Goal: Task Accomplishment & Management: Complete application form

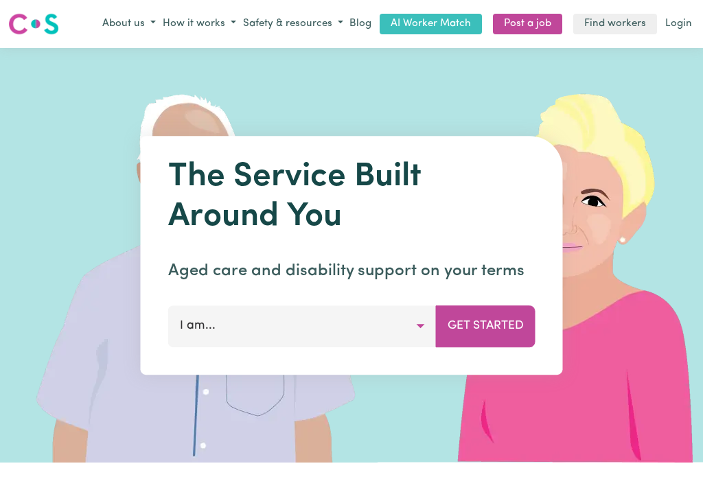
click at [683, 23] on link "Login" at bounding box center [679, 24] width 32 height 21
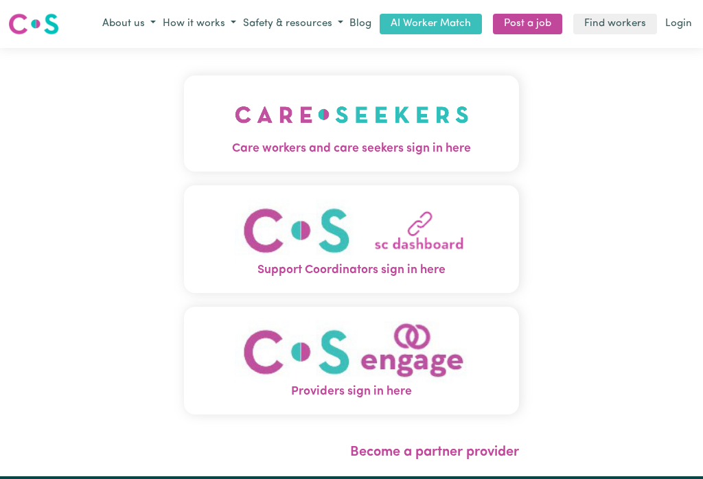
click at [355, 115] on img "Care workers and care seekers sign in here" at bounding box center [352, 114] width 234 height 51
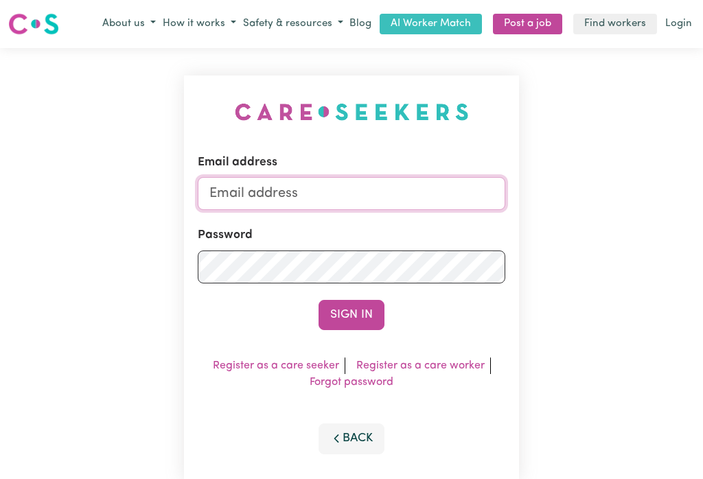
click at [269, 191] on input "Email address" at bounding box center [352, 193] width 308 height 33
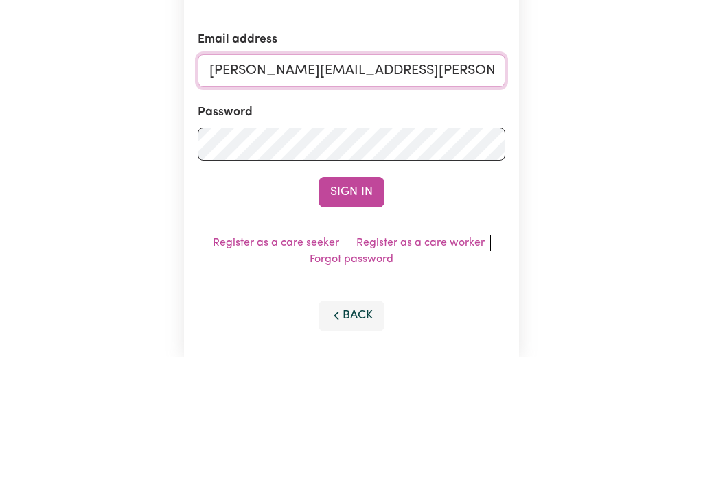
type input "[PERSON_NAME][EMAIL_ADDRESS][PERSON_NAME][DOMAIN_NAME]"
click at [352, 300] on button "Sign In" at bounding box center [352, 315] width 66 height 30
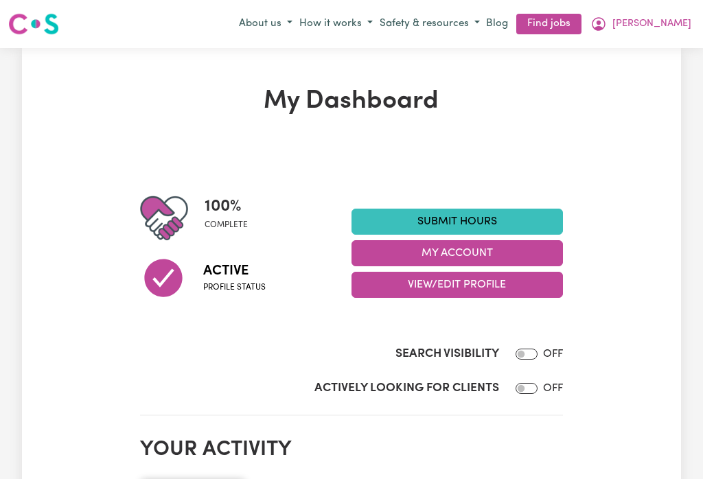
click at [467, 250] on button "My Account" at bounding box center [458, 253] width 212 height 26
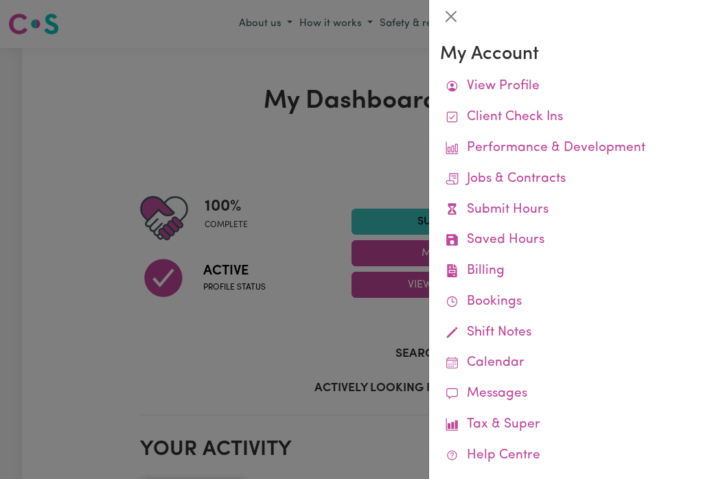
click at [0, 0] on link "Remittances" at bounding box center [0, 0] width 0 height 0
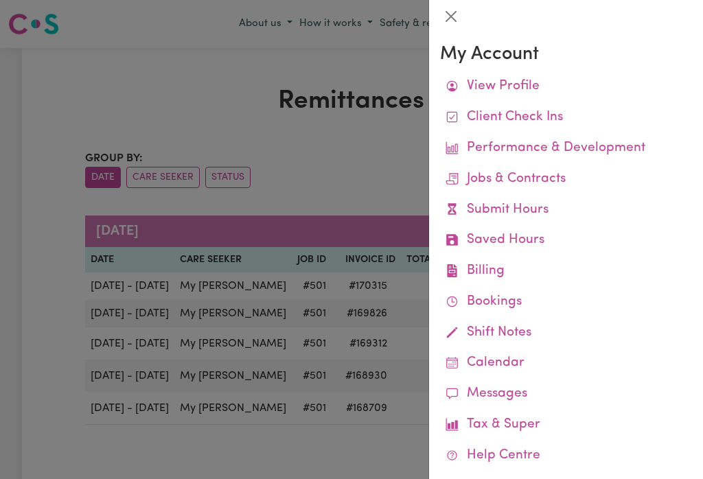
click at [459, 21] on button "Close" at bounding box center [451, 16] width 22 height 22
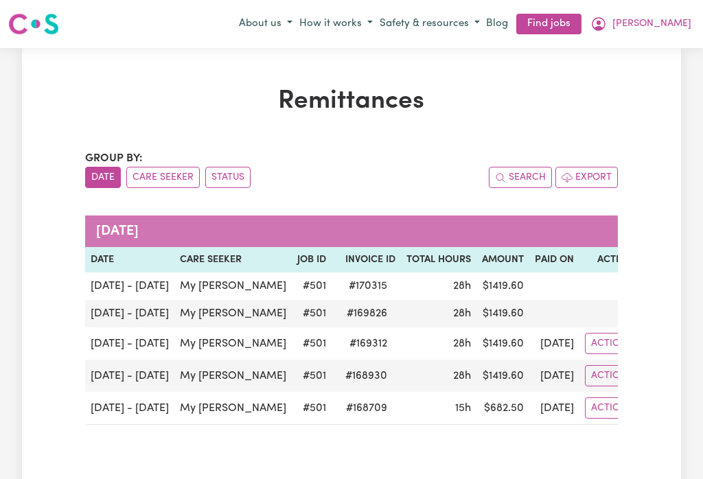
click at [678, 17] on span "[PERSON_NAME]" at bounding box center [652, 23] width 79 height 15
click at [626, 74] on link "My Dashboard" at bounding box center [640, 77] width 109 height 26
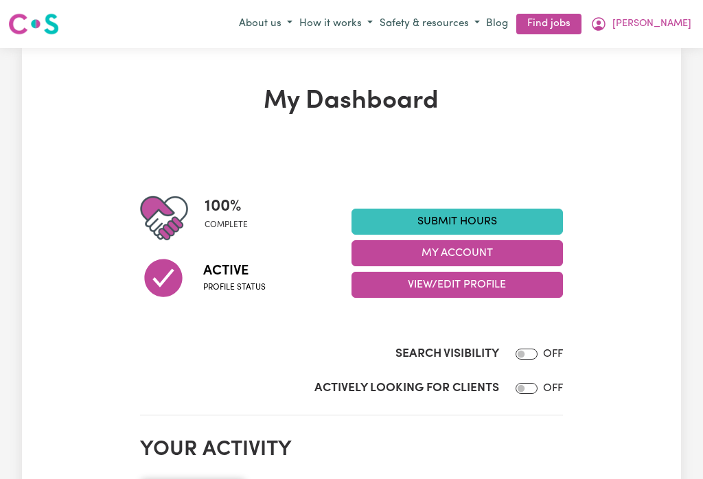
click at [422, 218] on link "Submit Hours" at bounding box center [458, 222] width 212 height 26
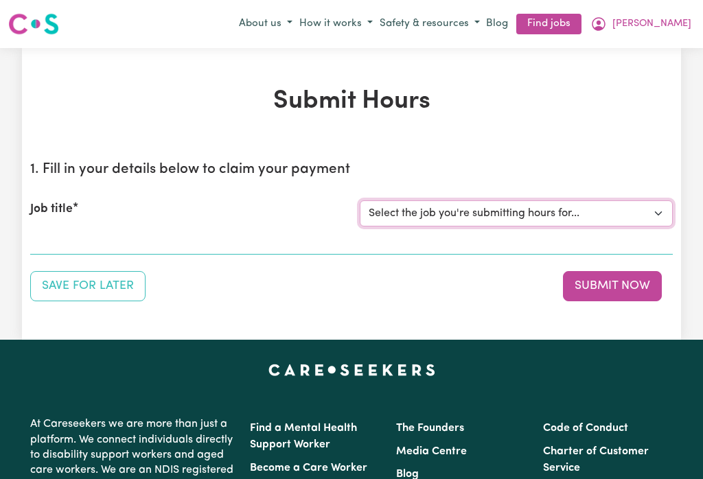
click at [465, 206] on select "Select the job you're submitting hours for... [My [PERSON_NAME]] [DEMOGRAPHIC_D…" at bounding box center [516, 214] width 313 height 26
select select "501"
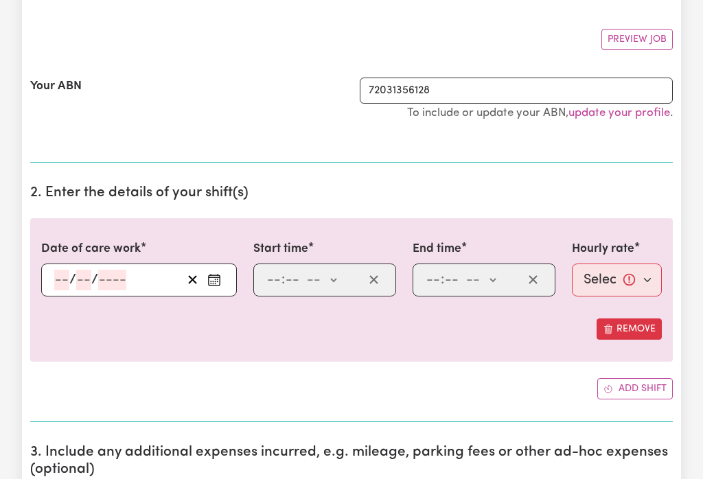
scroll to position [275, 0]
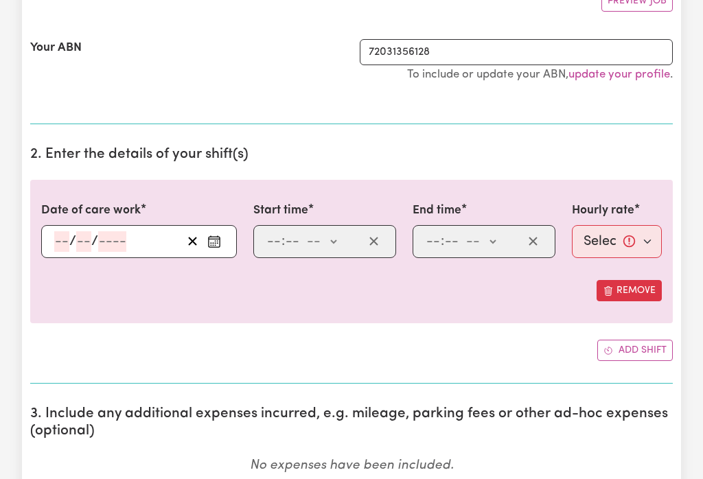
click at [210, 244] on icon "Enter the date of care work" at bounding box center [214, 242] width 14 height 14
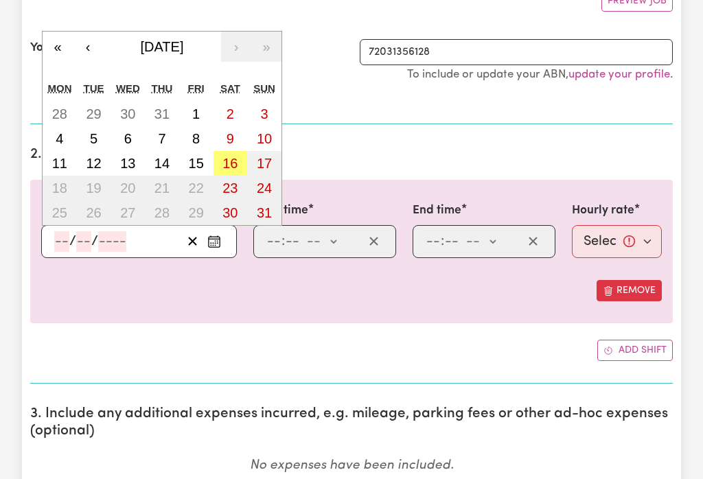
click at [266, 135] on abbr "10" at bounding box center [264, 138] width 15 height 15
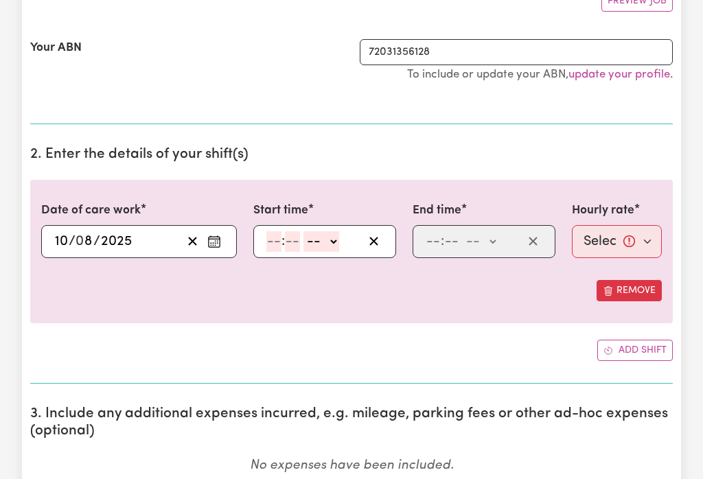
type input "[DATE]"
type input "10"
type input "8"
type input "2025"
click at [276, 244] on input "number" at bounding box center [273, 241] width 15 height 21
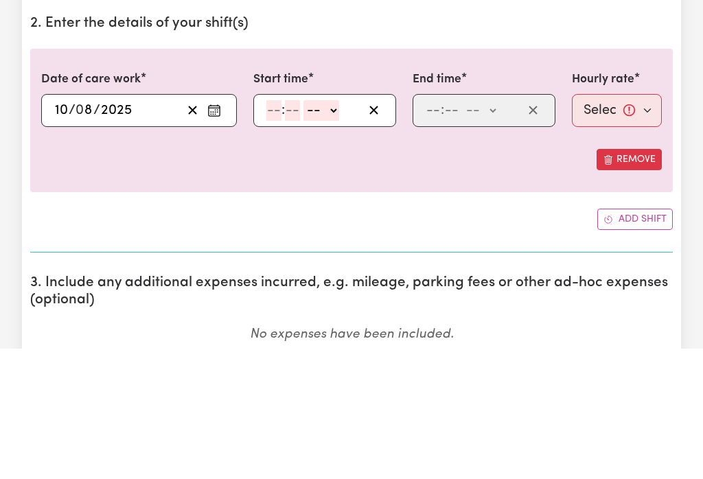
type input "9"
type input "0"
click at [333, 231] on select "-- am pm" at bounding box center [319, 241] width 36 height 21
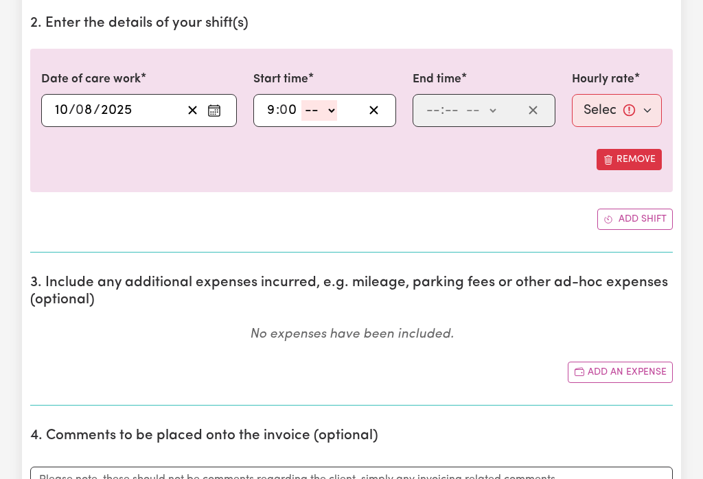
select select "am"
type input "09:00"
click at [441, 109] on input "number" at bounding box center [433, 110] width 15 height 21
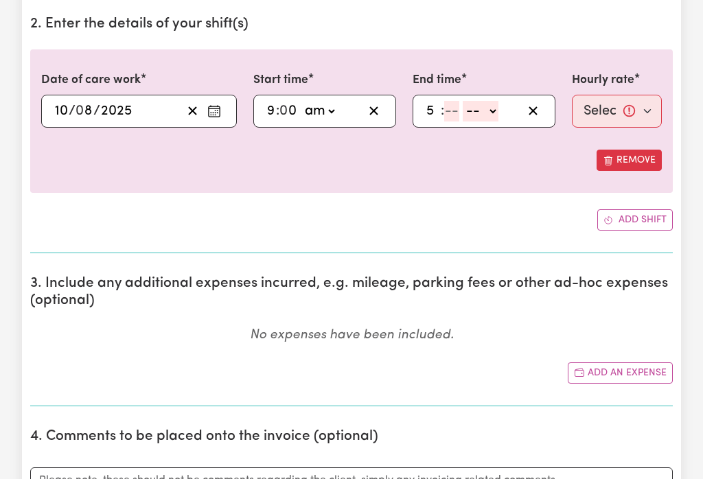
type input "5"
type input "0"
click at [485, 109] on select "-- am pm" at bounding box center [479, 111] width 36 height 21
select select "pm"
type input "17:00"
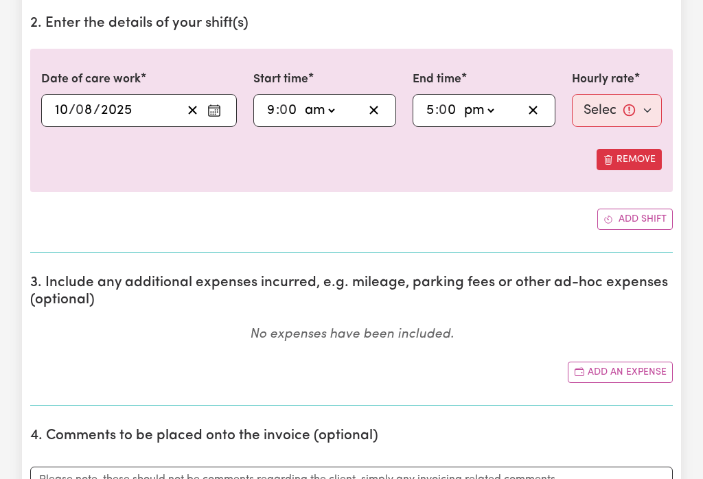
scroll to position [406, 0]
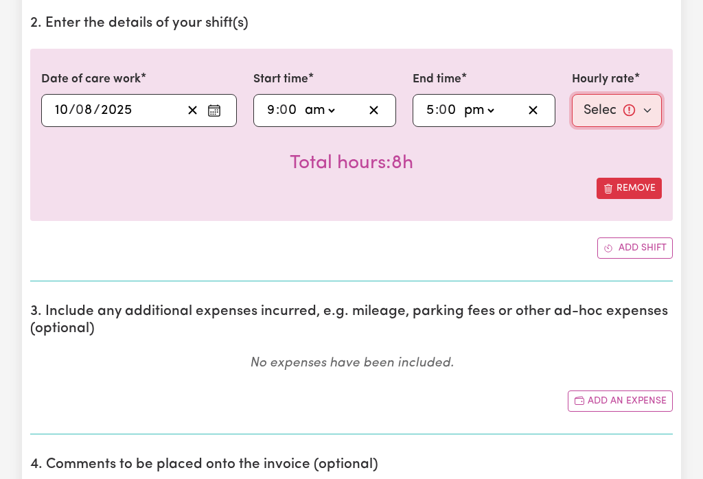
click at [603, 105] on select "Select rate... $50.00 (Weekday) $70.00 ([DATE])" at bounding box center [617, 110] width 90 height 33
select select "70-[DATE]"
click at [630, 249] on button "Add shift" at bounding box center [635, 248] width 76 height 21
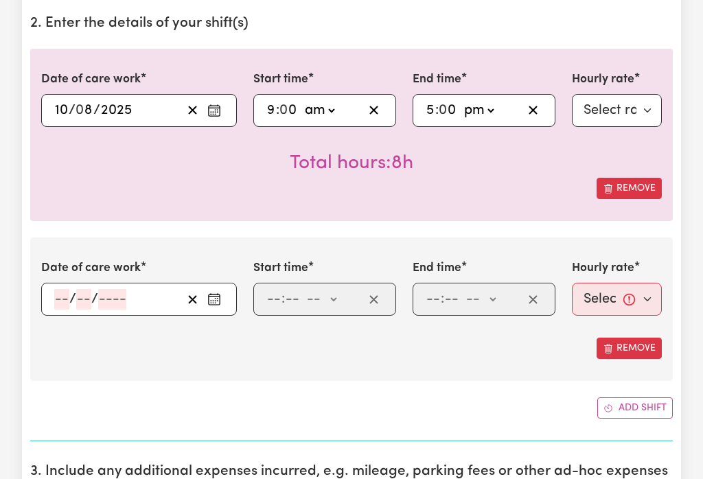
click at [212, 301] on circle "Enter the date of care work" at bounding box center [211, 301] width 1 height 1
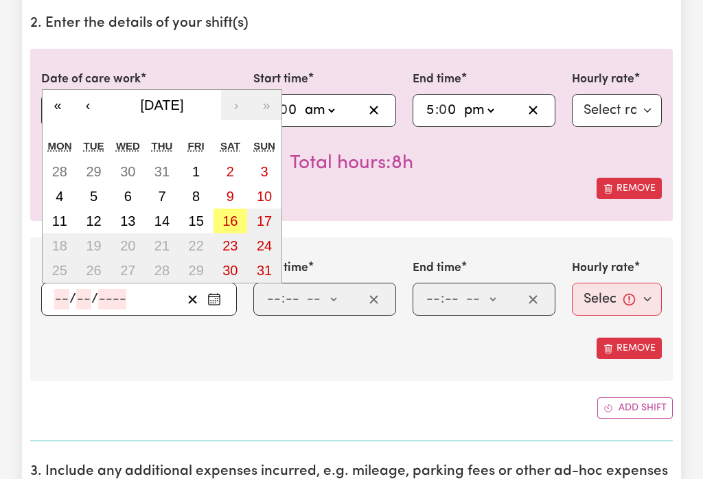
click at [55, 228] on abbr "11" at bounding box center [59, 221] width 15 height 15
type input "[DATE]"
type input "11"
type input "8"
type input "2025"
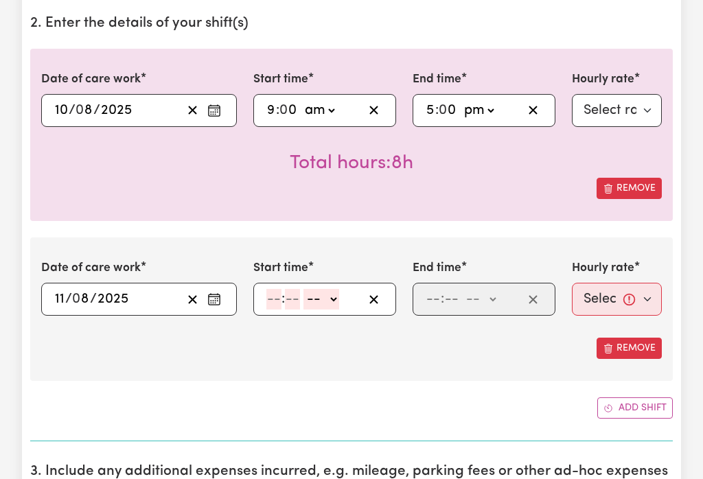
click at [275, 306] on input "number" at bounding box center [273, 299] width 15 height 21
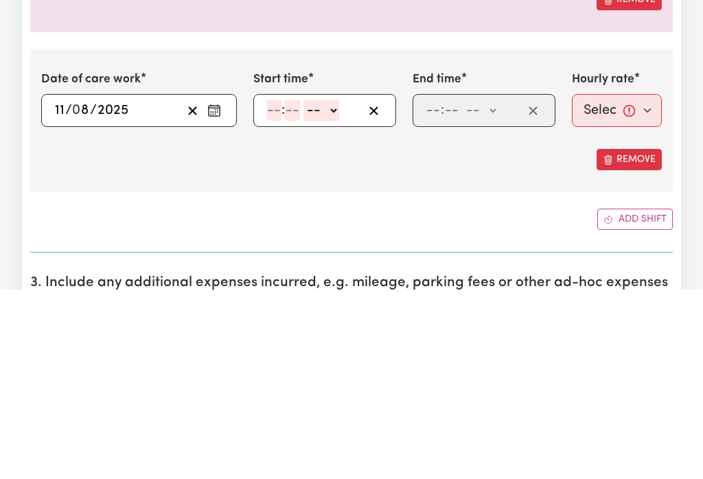
type input "9"
type input "0"
click at [336, 290] on select "-- am pm" at bounding box center [319, 300] width 36 height 21
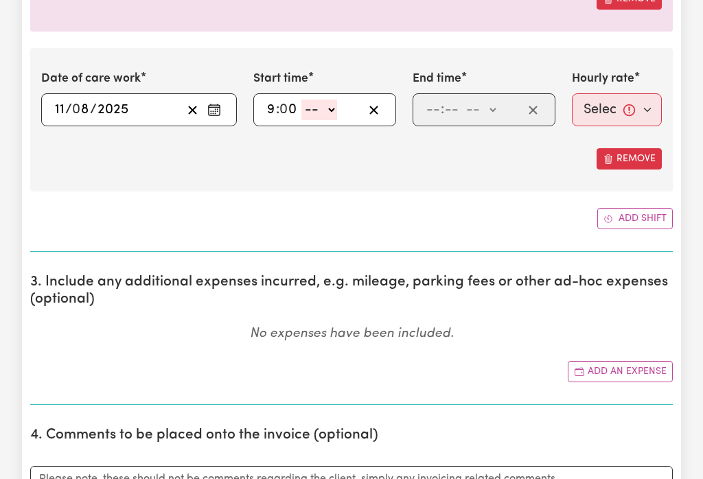
select select "am"
type input "09:00"
click at [433, 109] on input "number" at bounding box center [433, 110] width 15 height 21
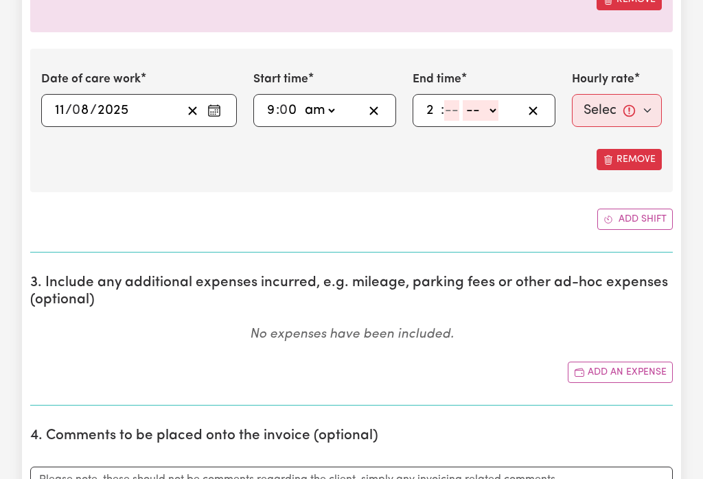
type input "2"
type input "0"
click at [486, 107] on select "-- am pm" at bounding box center [478, 110] width 36 height 21
select select "pm"
type input "14:00"
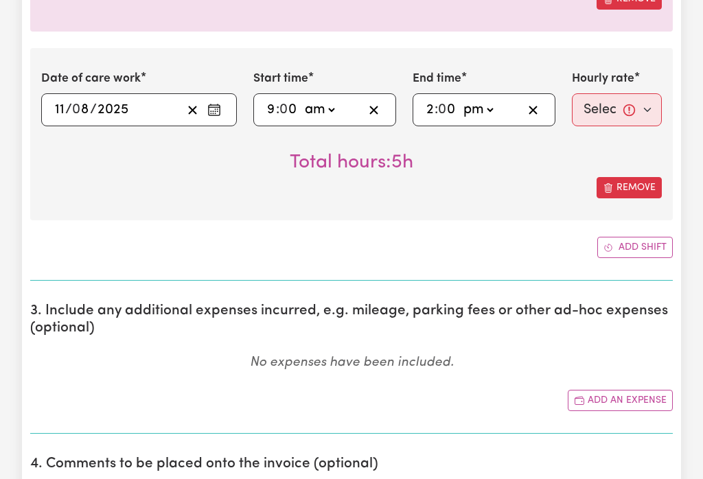
scroll to position [595, 0]
click at [603, 106] on select "Select rate... $50.00 (Weekday) $70.00 ([DATE])" at bounding box center [617, 109] width 90 height 33
select select "50-Weekday"
click at [631, 247] on button "Add shift" at bounding box center [635, 247] width 76 height 21
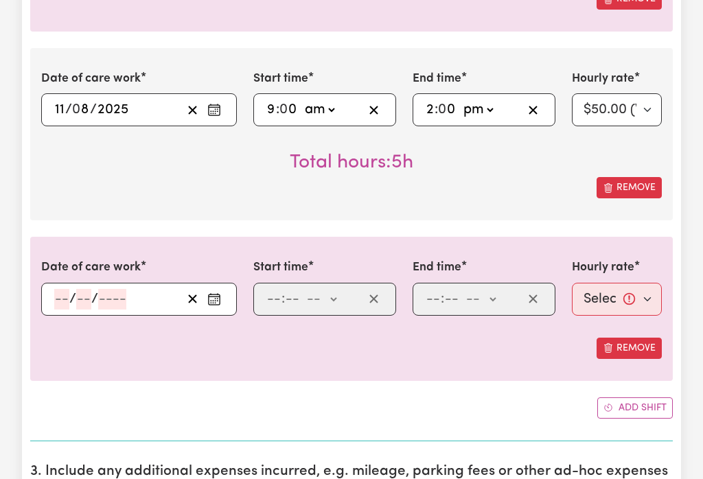
click at [217, 308] on button "Enter the date of care work" at bounding box center [214, 299] width 22 height 21
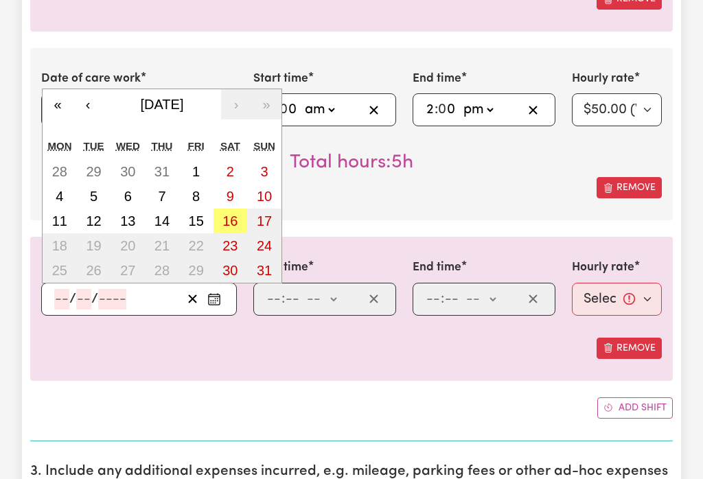
click at [97, 226] on abbr "12" at bounding box center [93, 221] width 15 height 15
type input "[DATE]"
type input "12"
type input "8"
type input "2025"
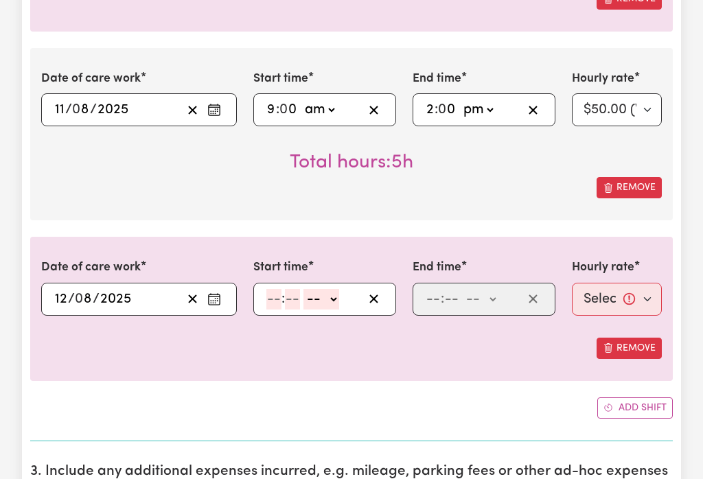
click at [272, 300] on input "number" at bounding box center [273, 299] width 15 height 21
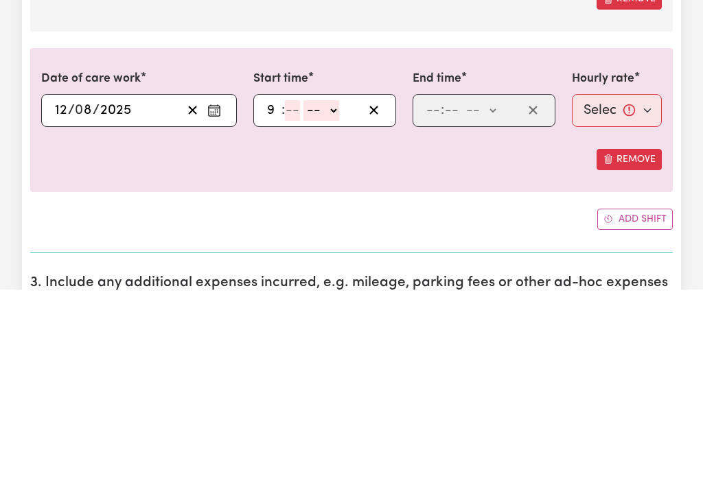
type input "9"
type input "0"
click at [334, 290] on select "-- am pm" at bounding box center [319, 300] width 36 height 21
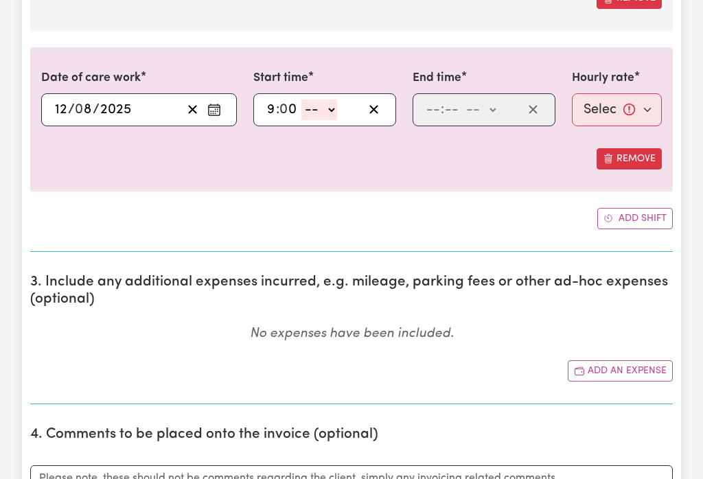
select select "am"
type input "09:00"
click at [433, 108] on input "number" at bounding box center [433, 110] width 15 height 21
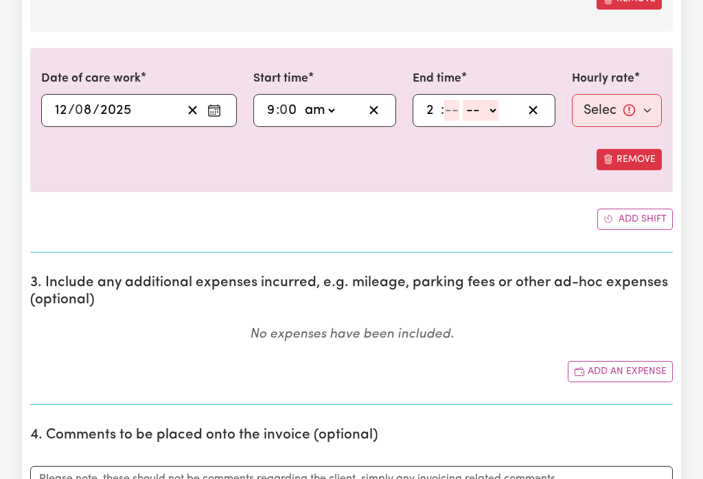
type input "2"
type input "0"
click at [495, 113] on select "-- am pm" at bounding box center [478, 110] width 36 height 21
select select "pm"
type input "14:00"
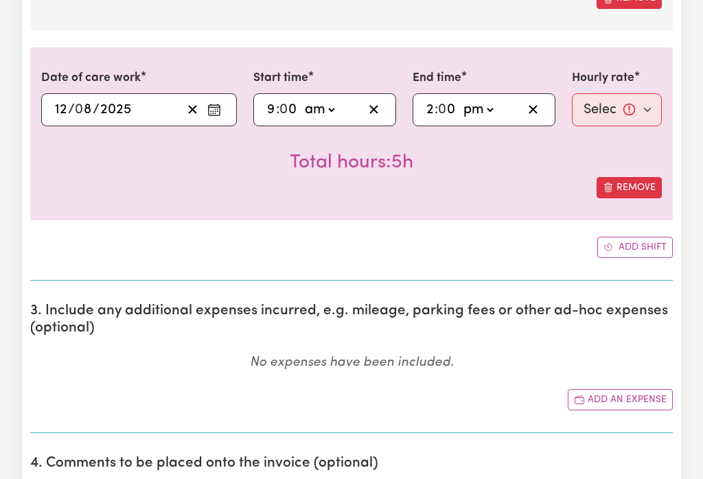
scroll to position [785, 0]
click at [602, 108] on select "Select rate... $50.00 (Weekday) $70.00 ([DATE])" at bounding box center [617, 109] width 90 height 33
select select "50-Weekday"
click at [630, 249] on button "Add shift" at bounding box center [635, 247] width 76 height 21
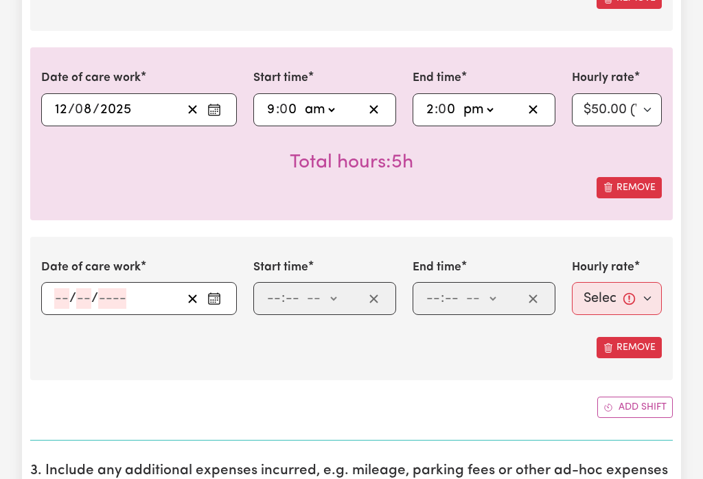
click at [216, 304] on icon "Enter the date of care work" at bounding box center [214, 299] width 14 height 14
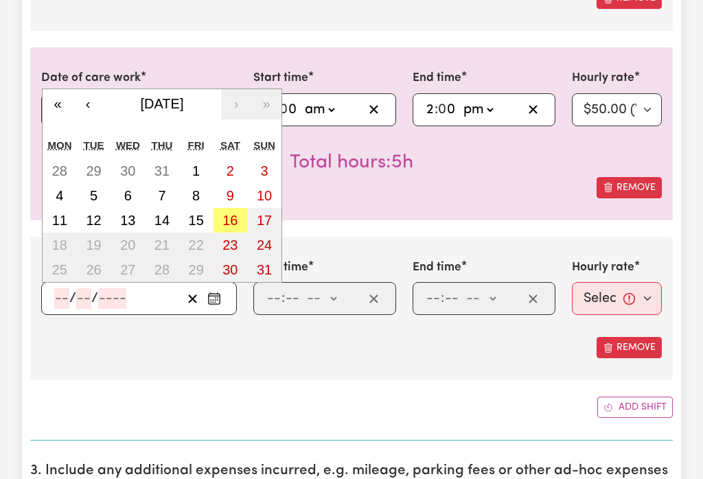
click at [163, 222] on abbr "14" at bounding box center [162, 220] width 15 height 15
type input "[DATE]"
type input "14"
type input "8"
type input "2025"
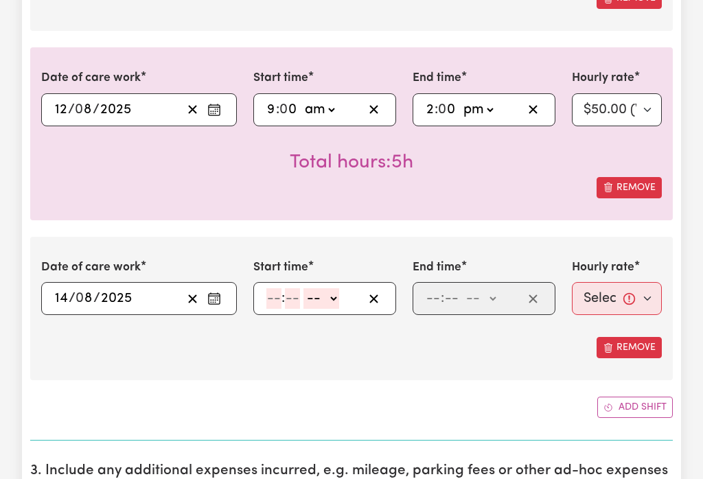
click at [272, 307] on input "number" at bounding box center [273, 298] width 15 height 21
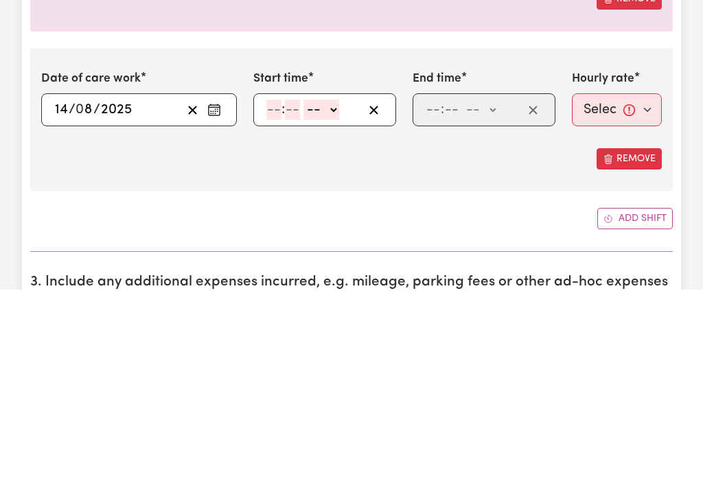
type input "9"
type input "0"
click at [334, 289] on select "-- am pm" at bounding box center [319, 299] width 36 height 21
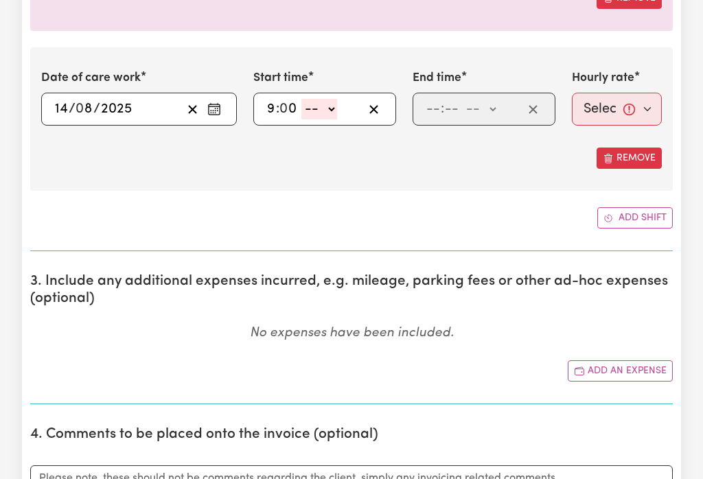
select select "am"
type input "09:00"
click at [433, 108] on input "number" at bounding box center [433, 109] width 15 height 21
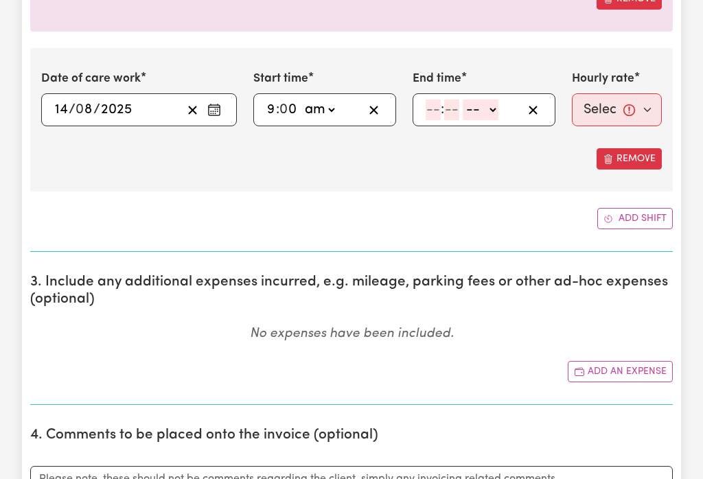
type input "2"
type input "0"
click at [488, 112] on select "-- am pm" at bounding box center [478, 110] width 36 height 21
select select "pm"
type input "14:00"
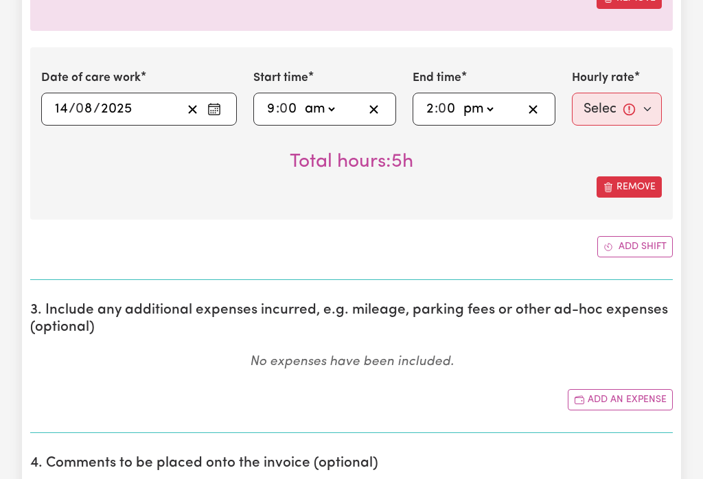
scroll to position [974, 0]
click at [600, 110] on select "Select rate... $50.00 (Weekday) $70.00 ([DATE])" at bounding box center [617, 109] width 90 height 33
select select "50-Weekday"
click at [640, 242] on button "Add shift" at bounding box center [635, 246] width 76 height 21
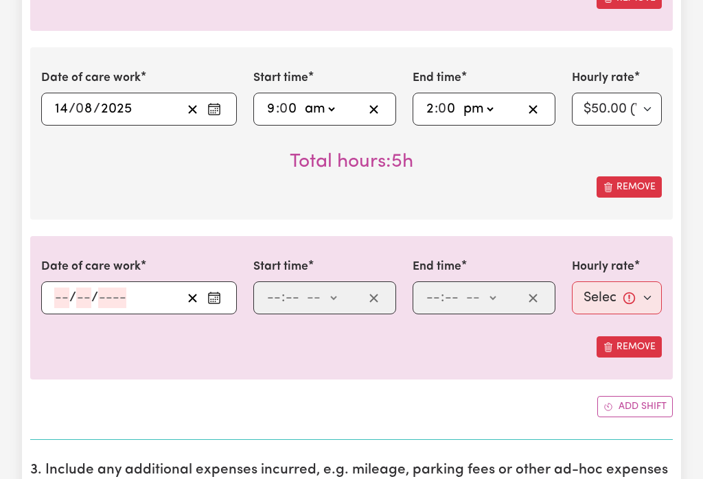
click at [216, 304] on rect "Enter the date of care work" at bounding box center [214, 299] width 11 height 10
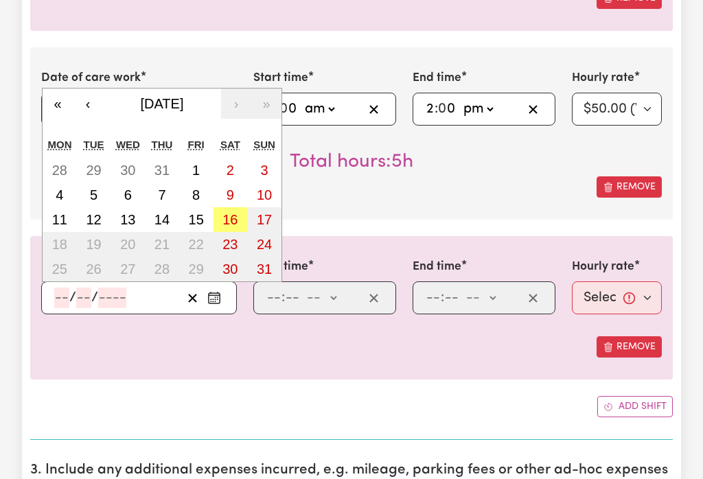
click at [197, 222] on abbr "15" at bounding box center [196, 219] width 15 height 15
type input "[DATE]"
type input "15"
type input "8"
type input "2025"
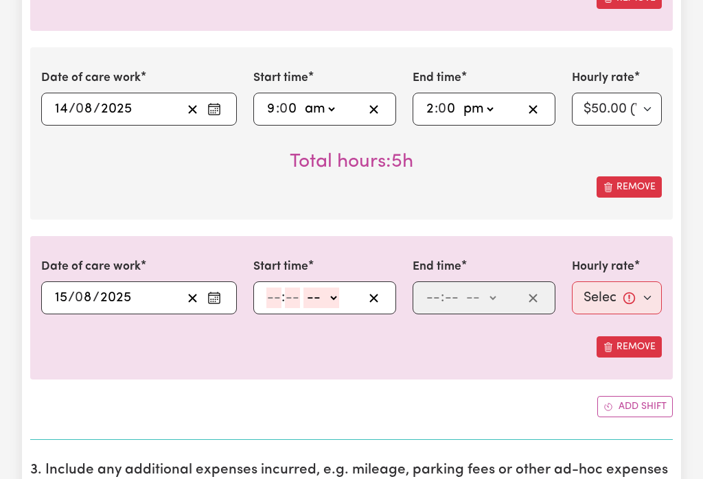
click at [275, 302] on input "number" at bounding box center [273, 298] width 15 height 21
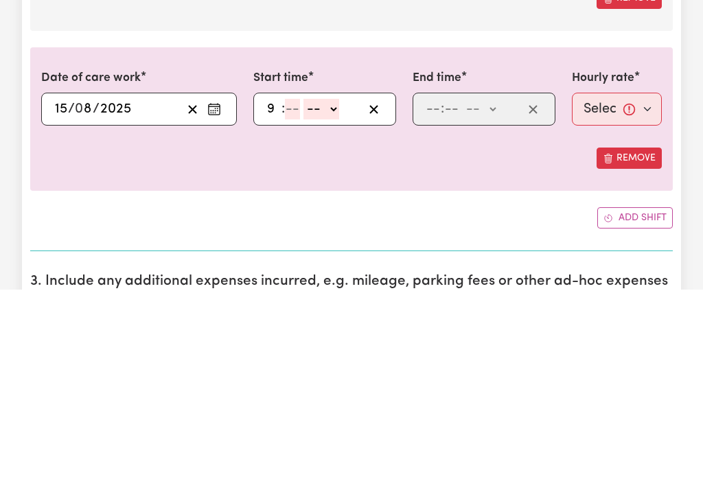
type input "9"
type input "0"
click at [337, 288] on select "-- am pm" at bounding box center [319, 298] width 36 height 21
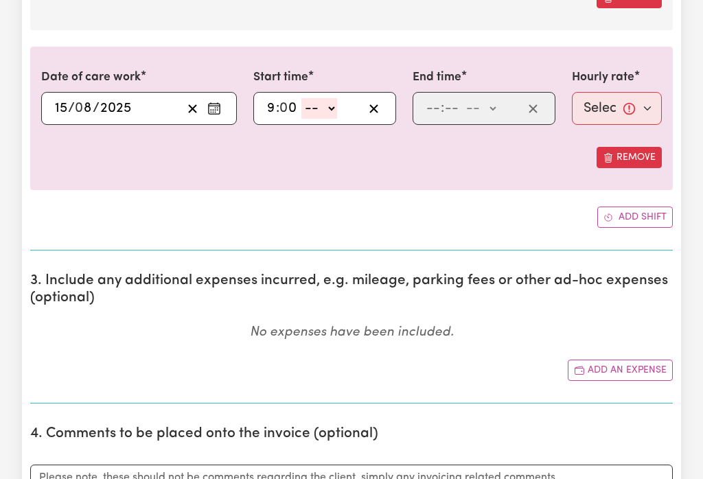
select select "am"
type input "09:00"
click at [438, 111] on input "number" at bounding box center [433, 108] width 15 height 21
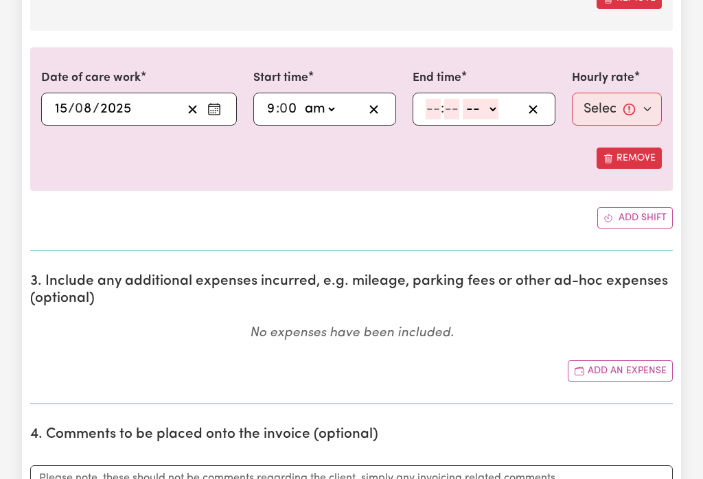
type input "2"
type input "0"
click at [483, 110] on select "-- am pm" at bounding box center [478, 109] width 36 height 21
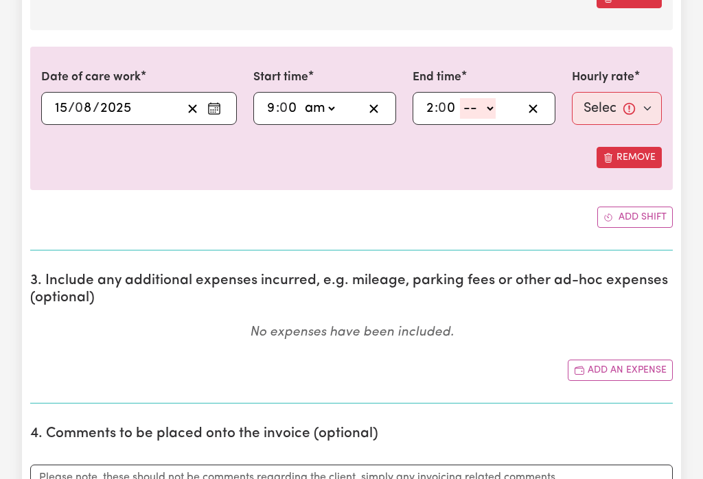
select select "pm"
type input "14:00"
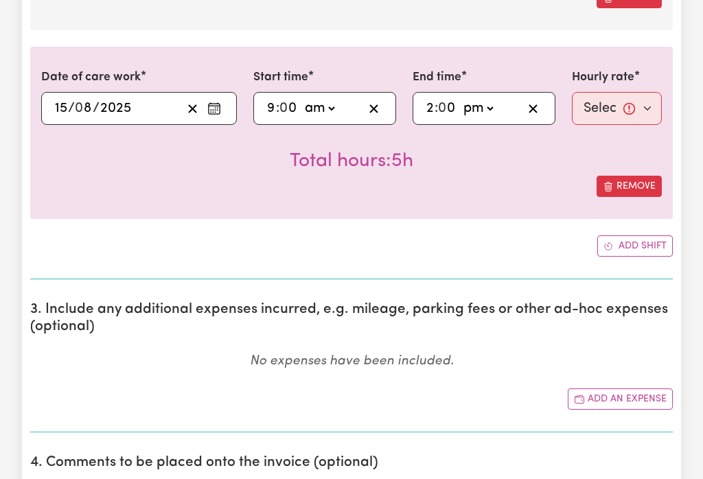
scroll to position [1164, 0]
click at [604, 111] on select "Select rate... $50.00 (Weekday) $70.00 ([DATE])" at bounding box center [617, 108] width 90 height 33
select select "50-Weekday"
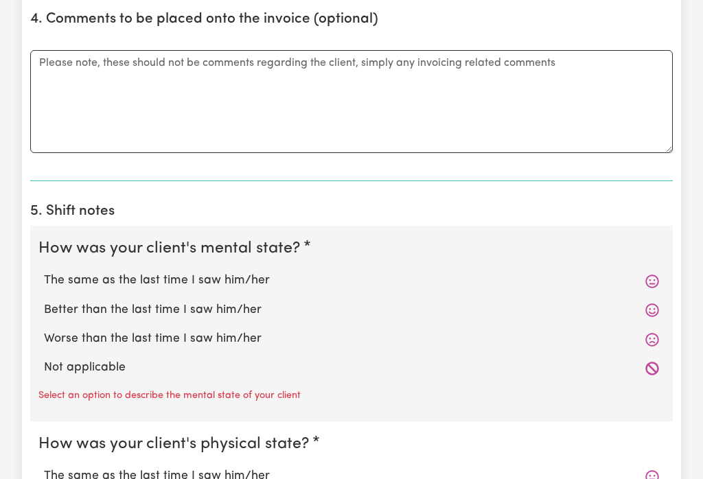
scroll to position [1609, 0]
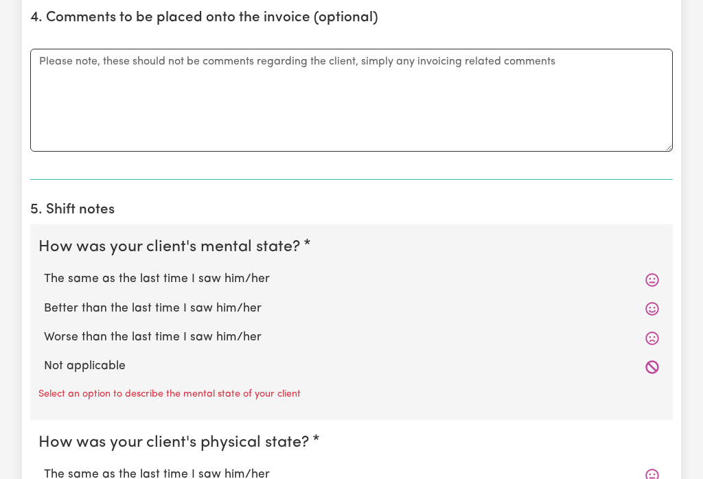
click at [238, 280] on label "The same as the last time I saw him/her" at bounding box center [351, 280] width 615 height 18
click at [44, 271] on input "The same as the last time I saw him/her" at bounding box center [43, 270] width 1 height 1
radio input "true"
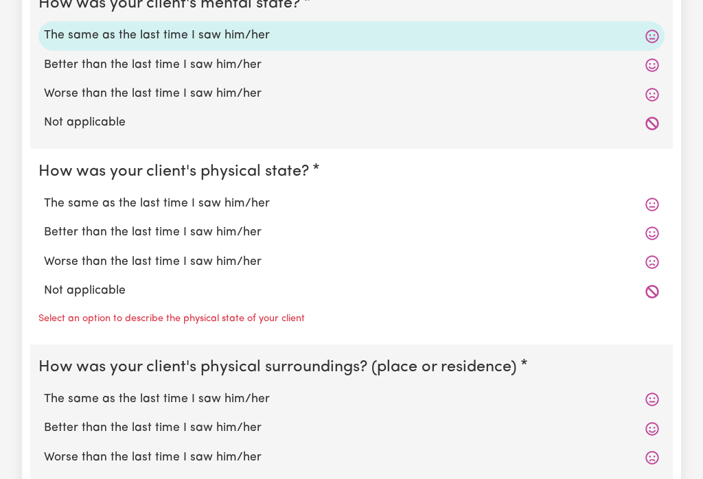
scroll to position [1853, 0]
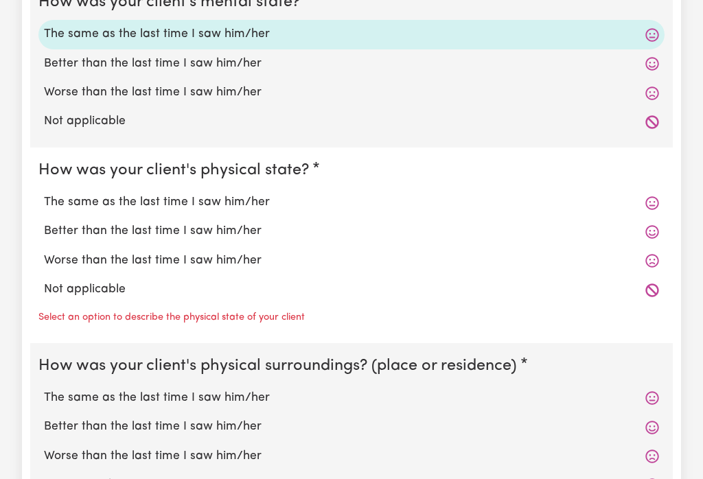
click at [212, 236] on label "Better than the last time I saw him/her" at bounding box center [351, 231] width 615 height 18
click at [44, 222] on input "Better than the last time I saw him/her" at bounding box center [43, 222] width 1 height 1
radio input "true"
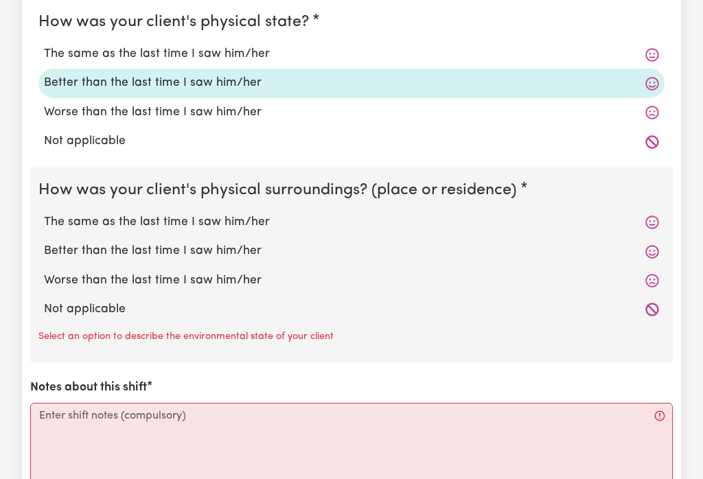
scroll to position [2070, 0]
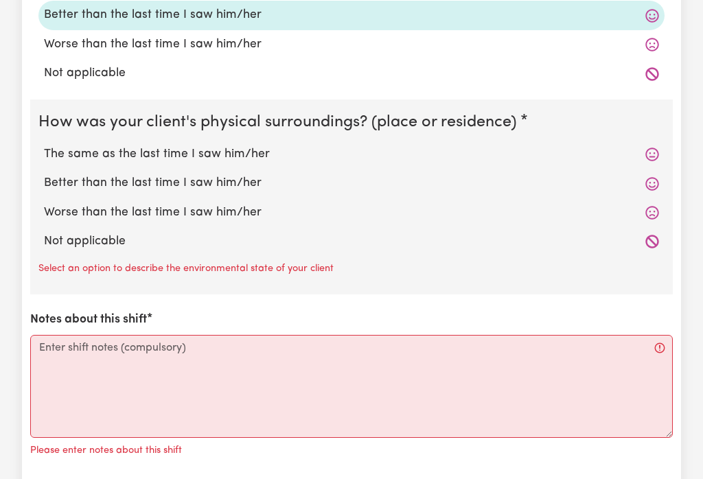
click at [245, 157] on label "The same as the last time I saw him/her" at bounding box center [351, 155] width 615 height 18
click at [44, 146] on input "The same as the last time I saw him/her" at bounding box center [43, 145] width 1 height 1
radio input "true"
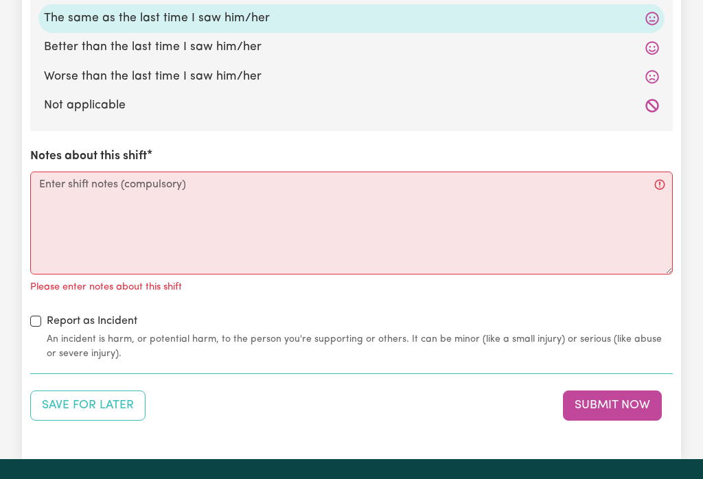
scroll to position [2217, 0]
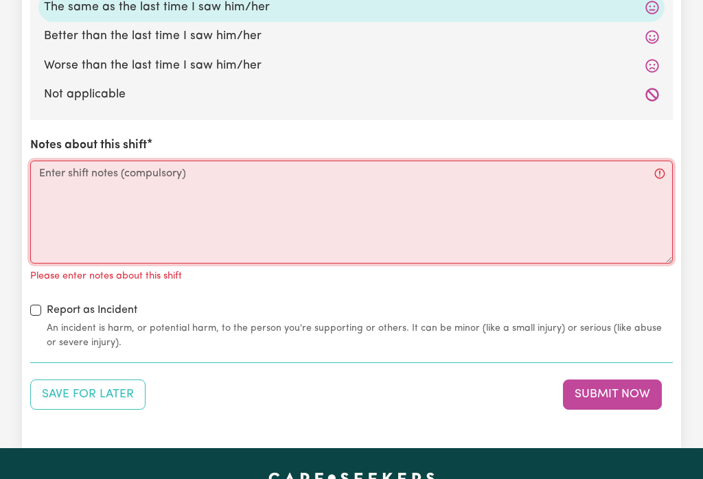
click at [357, 220] on textarea "Notes about this shift" at bounding box center [351, 212] width 643 height 103
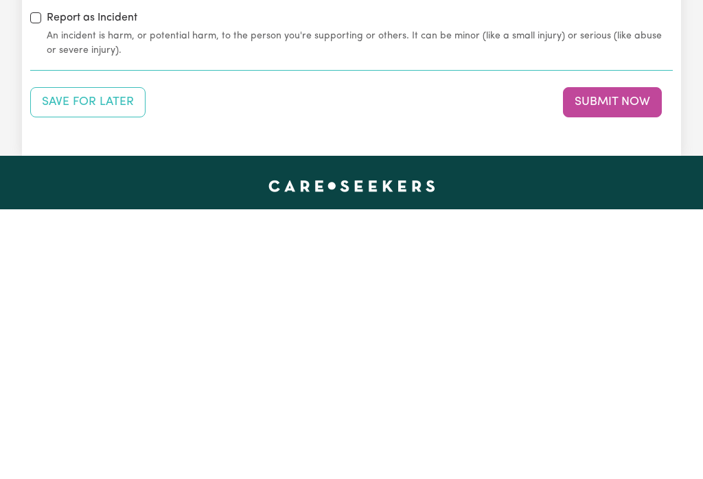
type textarea "The client is the same as the last time I saw her"
click at [606, 358] on button "Submit Now" at bounding box center [612, 373] width 99 height 30
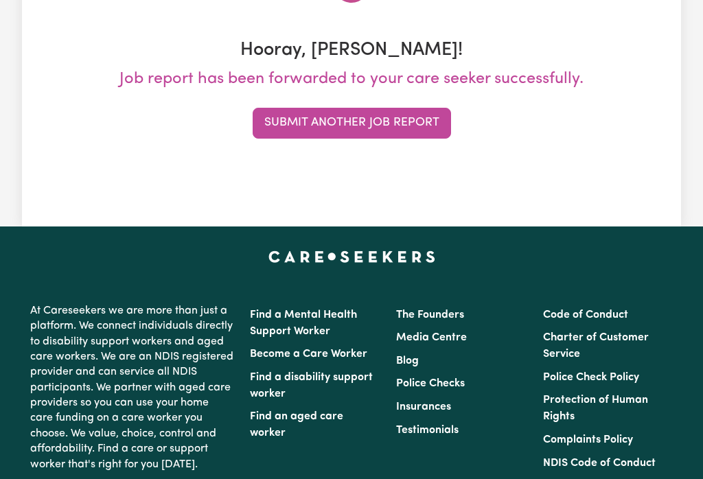
scroll to position [0, 0]
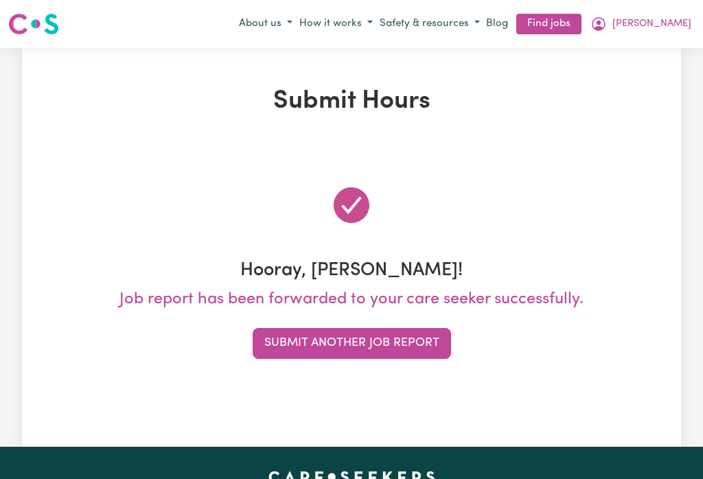
click at [679, 19] on span "[PERSON_NAME]" at bounding box center [652, 23] width 79 height 15
click at [639, 78] on link "My Dashboard" at bounding box center [640, 77] width 109 height 26
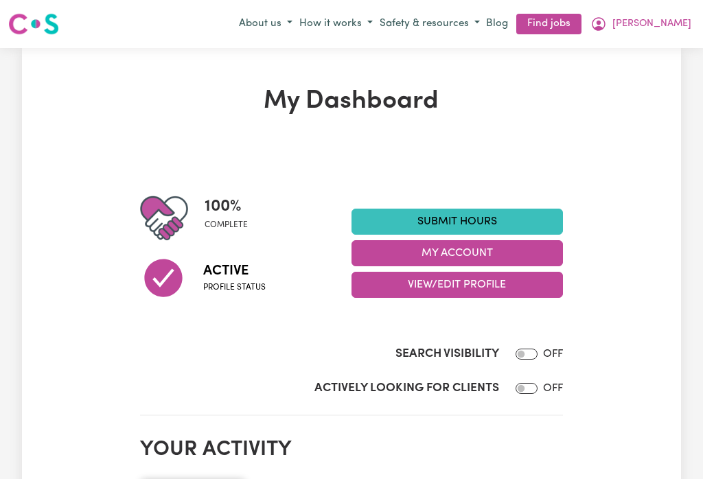
click at [478, 251] on button "My Account" at bounding box center [458, 253] width 212 height 26
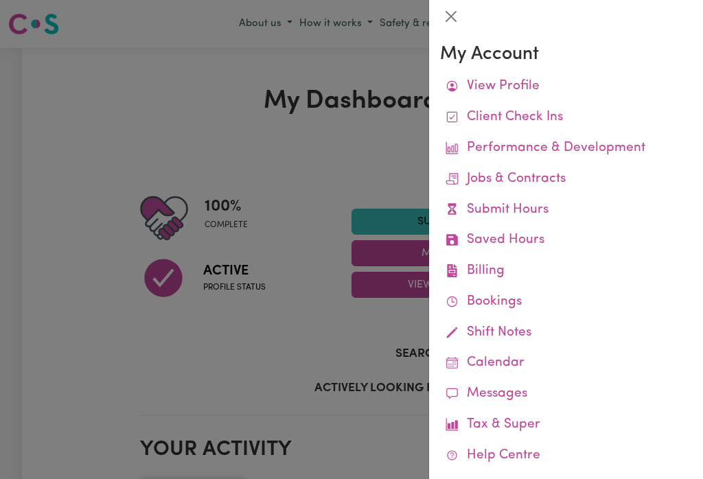
click at [0, 0] on link "Job Reports" at bounding box center [0, 0] width 0 height 0
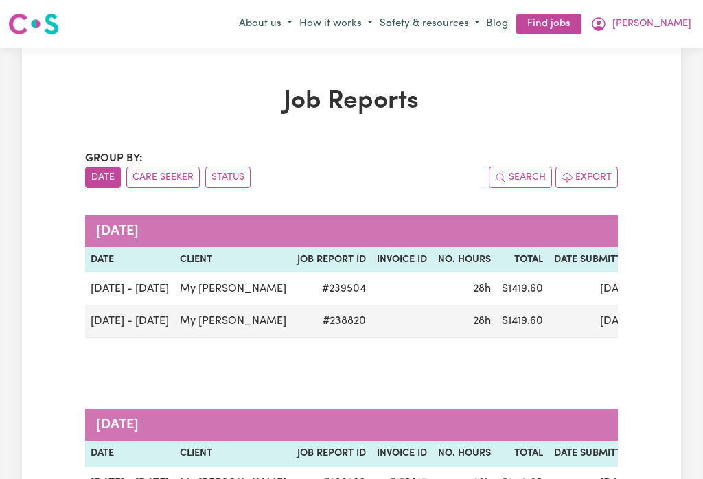
click at [685, 21] on button "[PERSON_NAME]" at bounding box center [641, 23] width 108 height 23
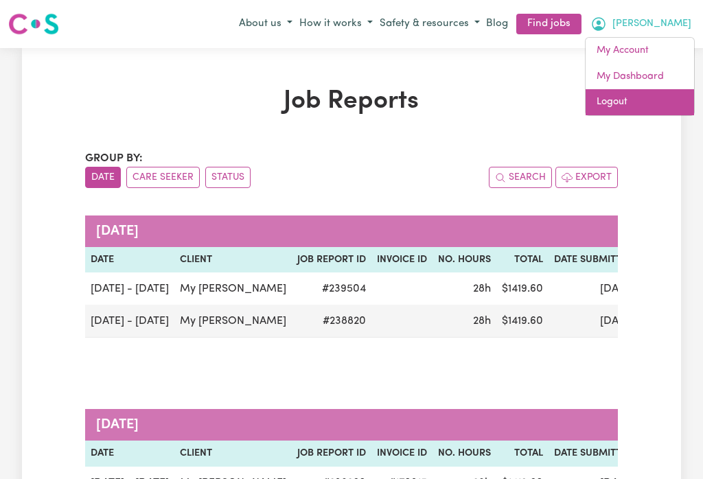
click at [613, 101] on link "Logout" at bounding box center [640, 102] width 109 height 26
